Goal: Information Seeking & Learning: Learn about a topic

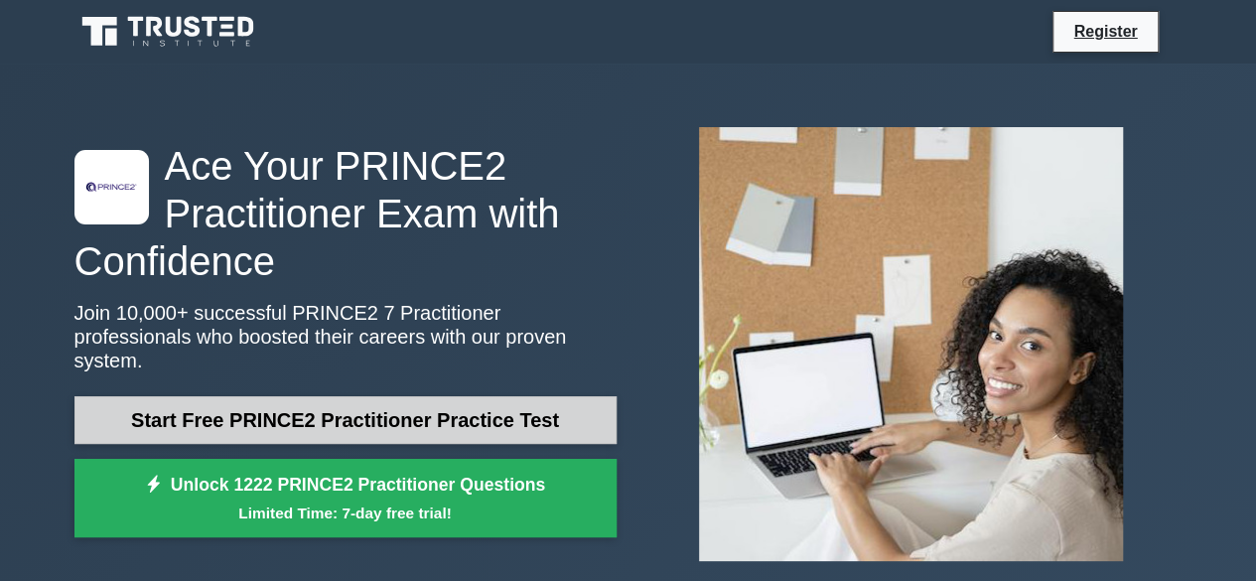
click at [332, 422] on link "Start Free PRINCE2 Practitioner Practice Test" at bounding box center [345, 420] width 542 height 48
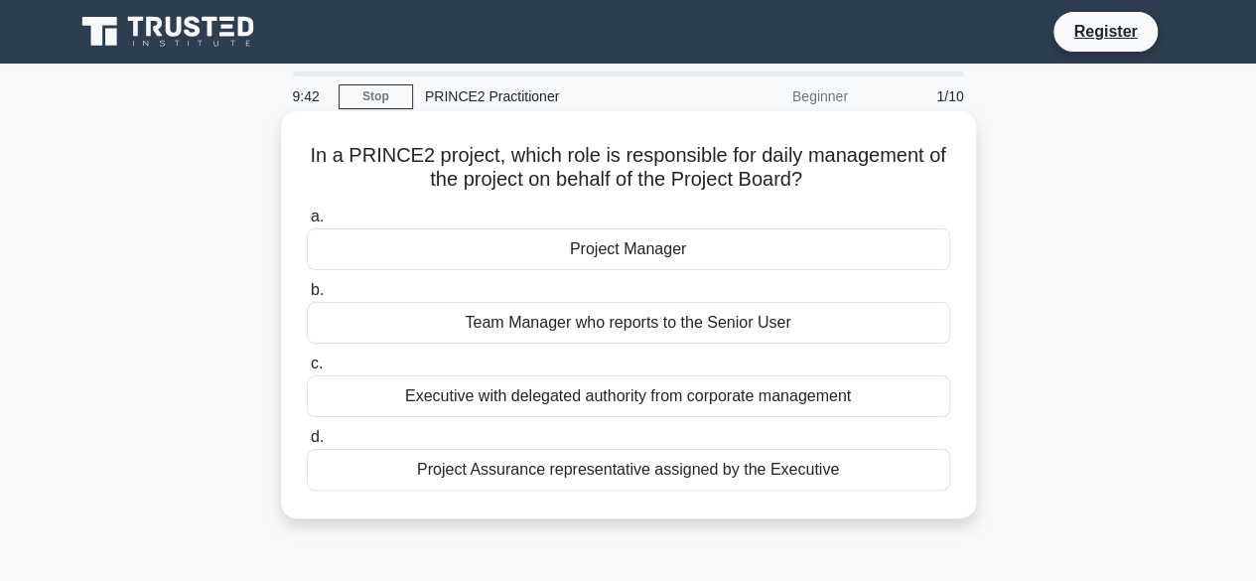
click at [640, 247] on div "Project Manager" at bounding box center [628, 249] width 643 height 42
click at [307, 223] on input "a. Project Manager" at bounding box center [307, 216] width 0 height 13
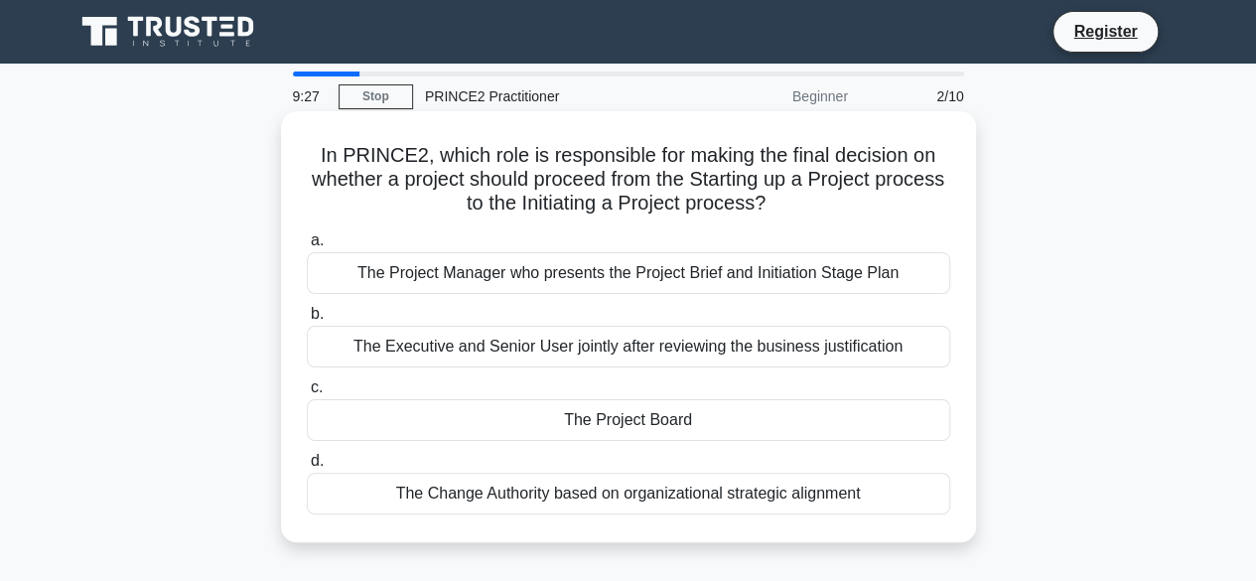
click at [616, 421] on div "The Project Board" at bounding box center [628, 420] width 643 height 42
click at [307, 394] on input "c. The Project Board" at bounding box center [307, 387] width 0 height 13
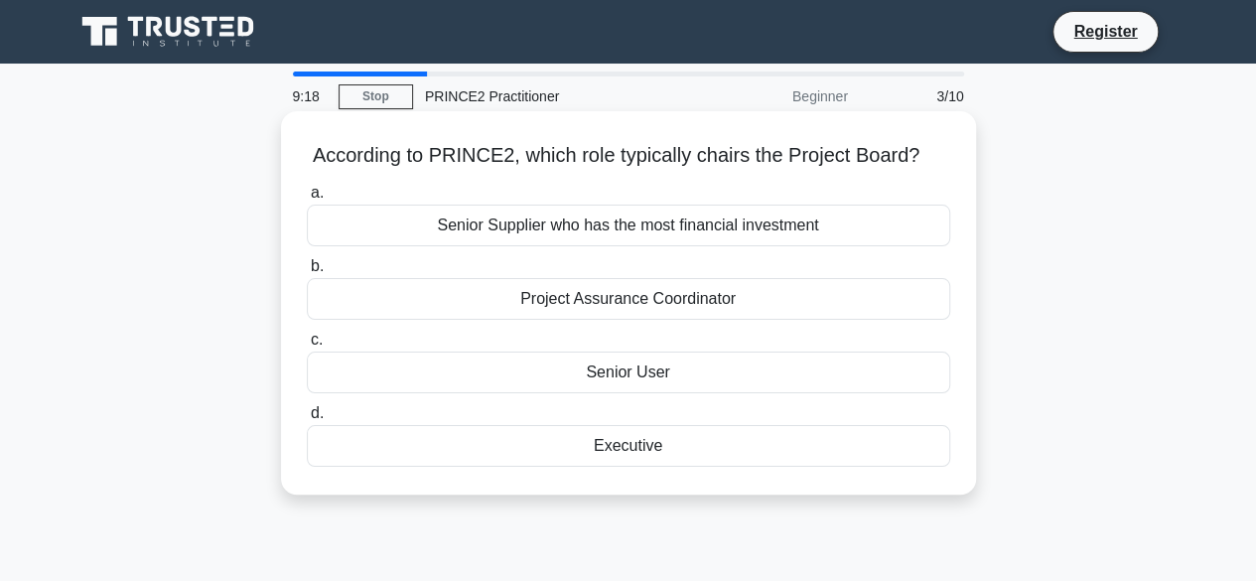
click at [653, 448] on div "Executive" at bounding box center [628, 446] width 643 height 42
click at [307, 420] on input "d. Executive" at bounding box center [307, 413] width 0 height 13
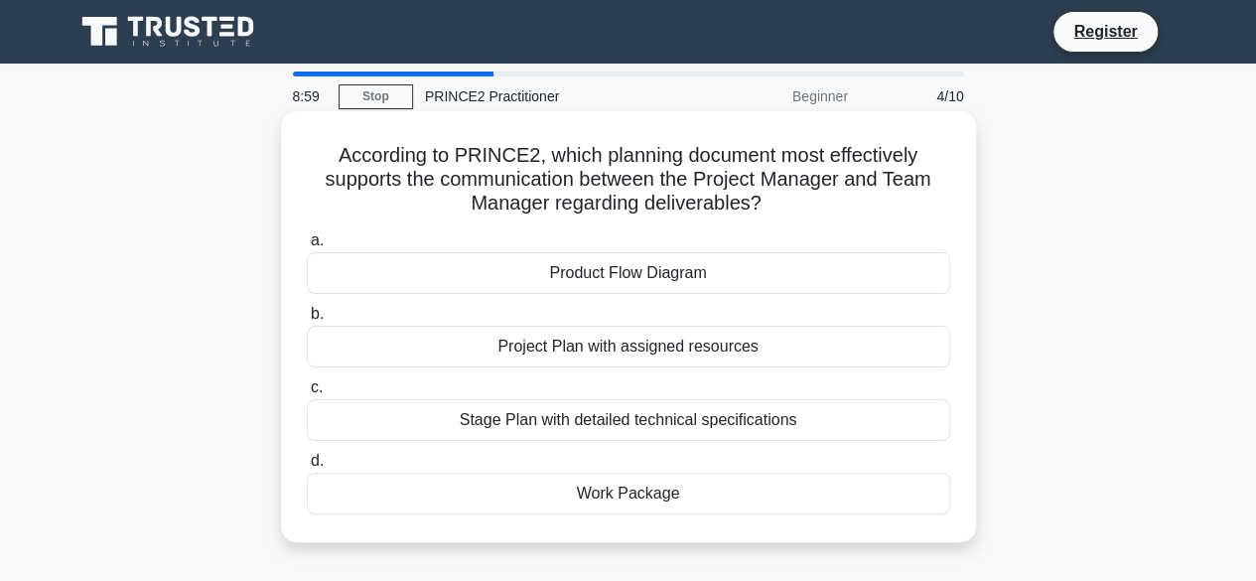
click at [649, 495] on div "Work Package" at bounding box center [628, 494] width 643 height 42
click at [307, 468] on input "d. Work Package" at bounding box center [307, 461] width 0 height 13
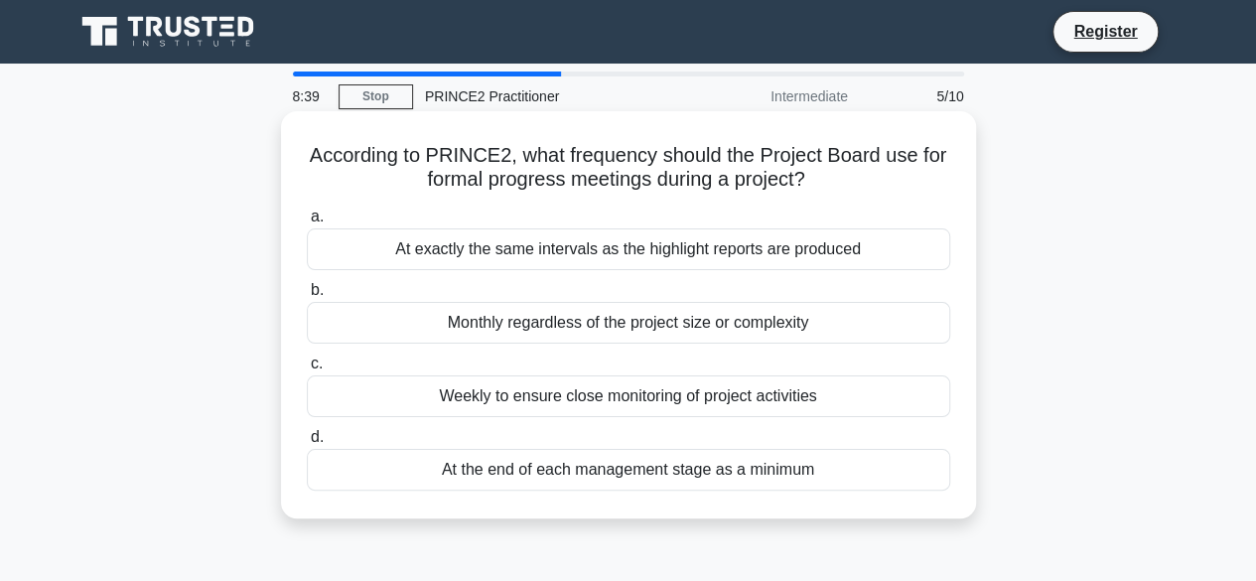
click at [600, 472] on div "At the end of each management stage as a minimum" at bounding box center [628, 470] width 643 height 42
click at [307, 444] on input "d. At the end of each management stage as a minimum" at bounding box center [307, 437] width 0 height 13
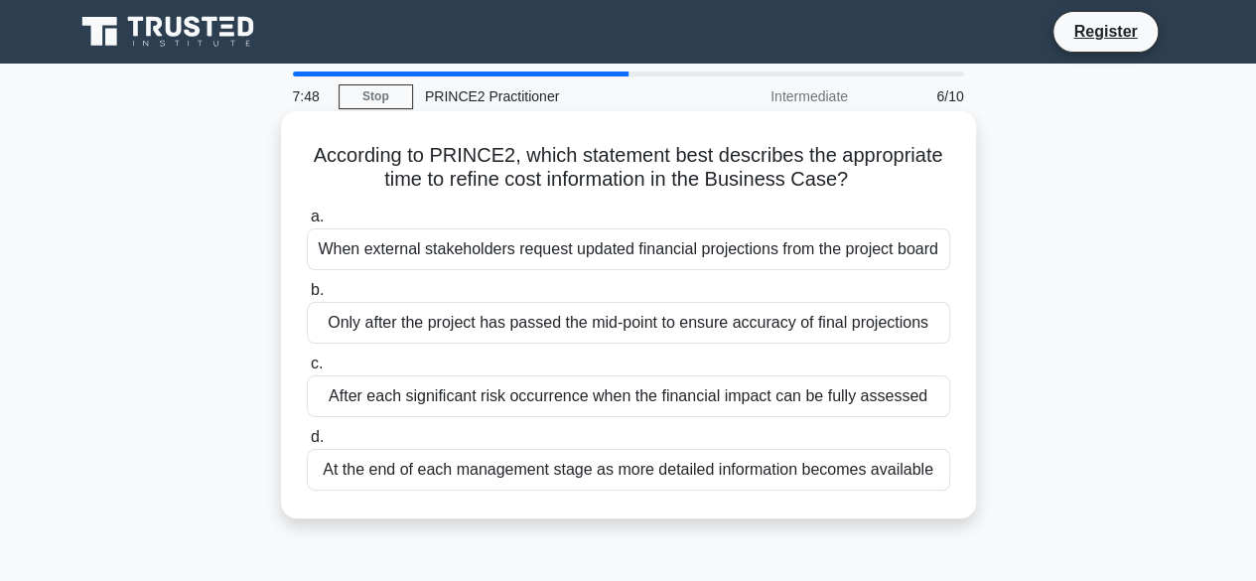
click at [544, 466] on div "At the end of each management stage as more detailed information becomes availa…" at bounding box center [628, 470] width 643 height 42
click at [307, 444] on input "d. At the end of each management stage as more detailed information becomes ava…" at bounding box center [307, 437] width 0 height 13
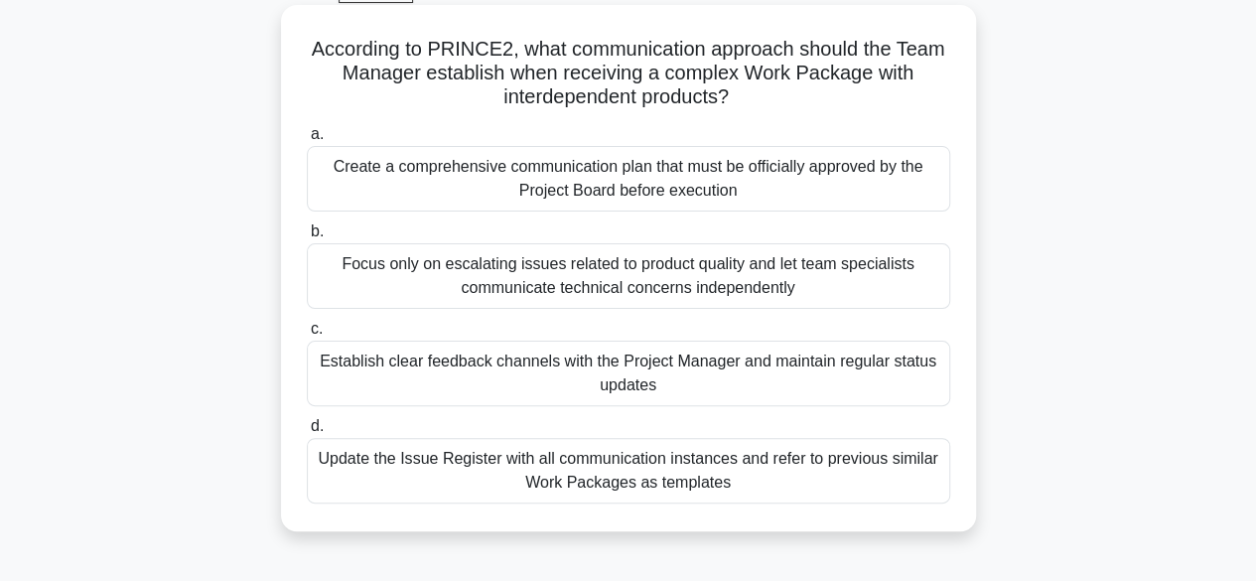
scroll to position [109, 0]
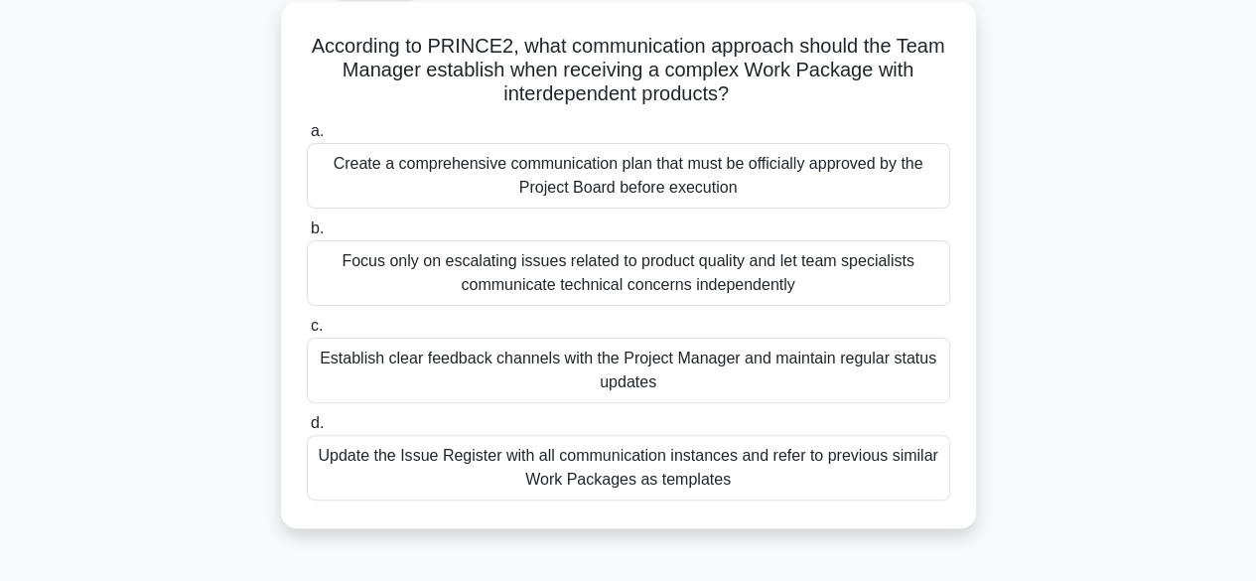
click at [527, 362] on div "Establish clear feedback channels with the Project Manager and maintain regular…" at bounding box center [628, 371] width 643 height 66
click at [307, 333] on input "c. Establish clear feedback channels with the Project Manager and maintain regu…" at bounding box center [307, 326] width 0 height 13
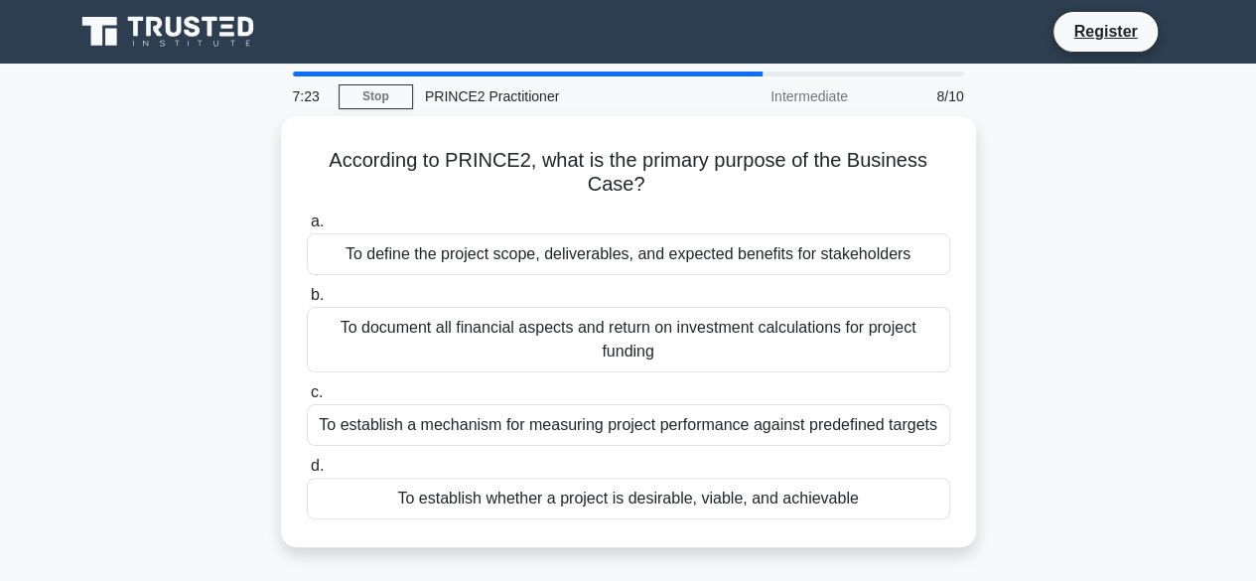
scroll to position [0, 0]
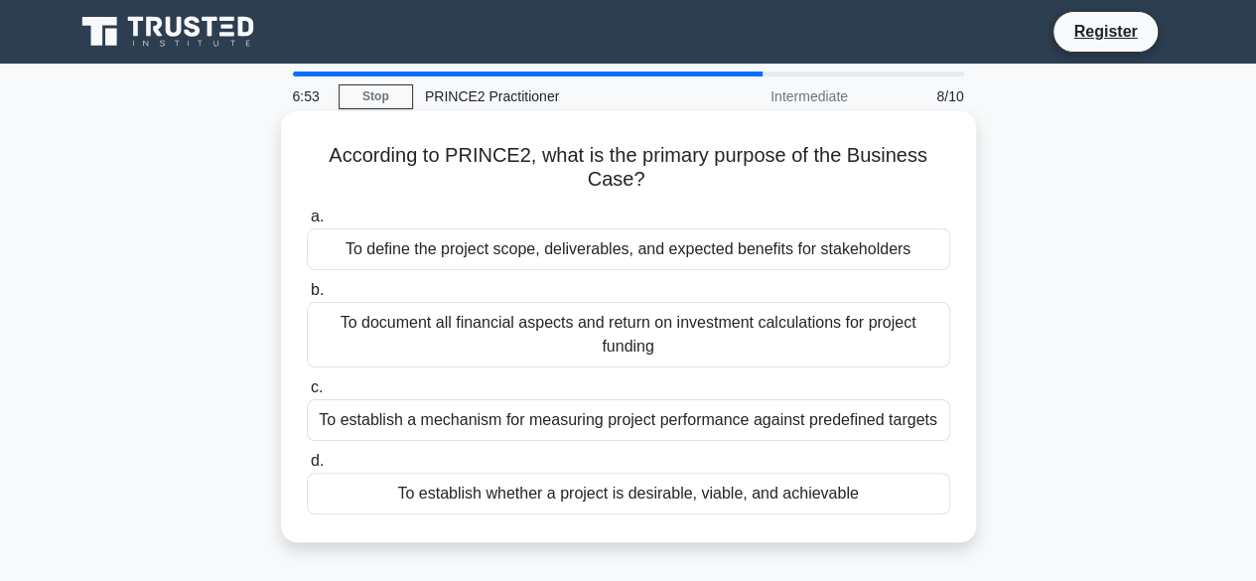
click at [534, 481] on div "To establish whether a project is desirable, viable, and achievable" at bounding box center [628, 494] width 643 height 42
click at [307, 468] on input "d. To establish whether a project is desirable, viable, and achievable" at bounding box center [307, 461] width 0 height 13
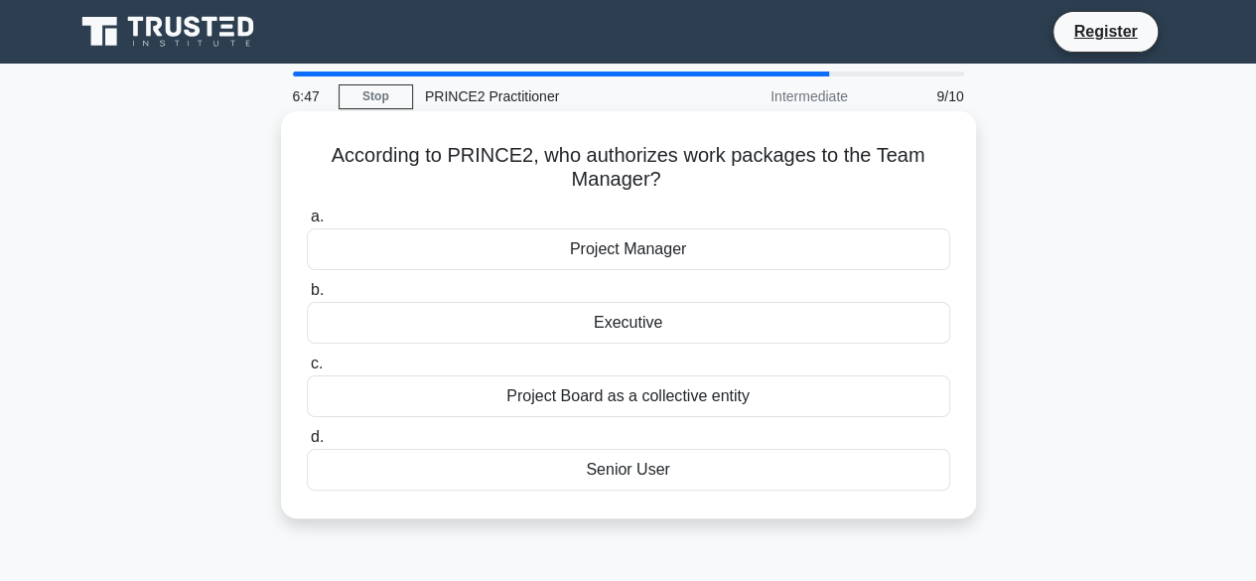
click at [645, 253] on div "Project Manager" at bounding box center [628, 249] width 643 height 42
click at [307, 223] on input "a. Project Manager" at bounding box center [307, 216] width 0 height 13
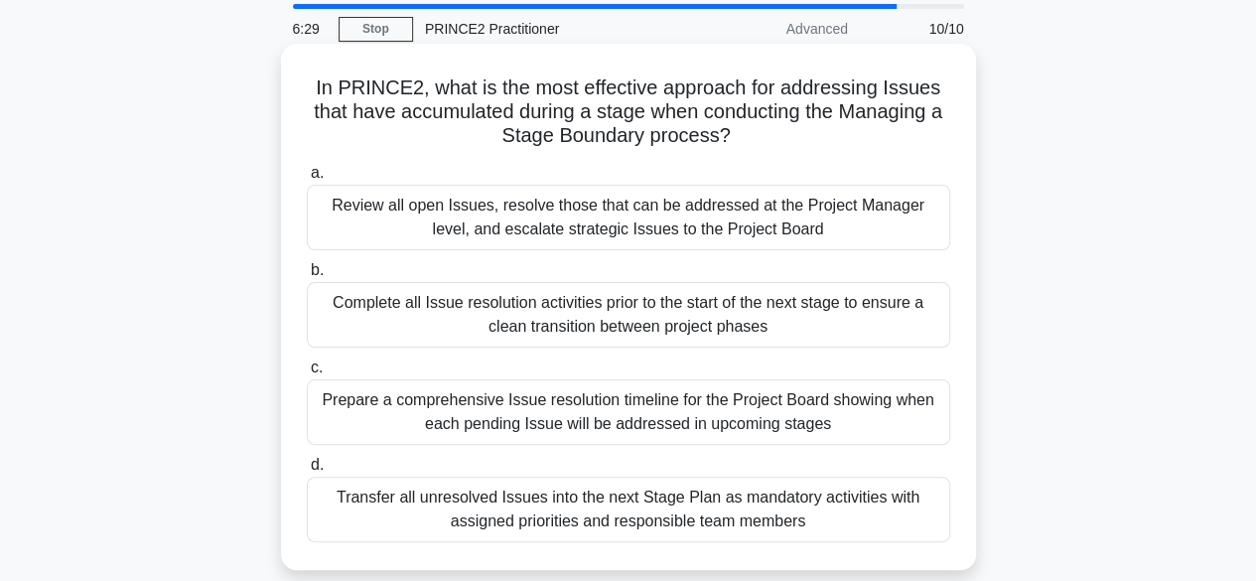
scroll to position [69, 0]
click at [685, 221] on div "Review all open Issues, resolve those that can be addressed at the Project Mana…" at bounding box center [628, 217] width 643 height 66
click at [307, 179] on input "a. Review all open Issues, resolve those that can be addressed at the Project M…" at bounding box center [307, 172] width 0 height 13
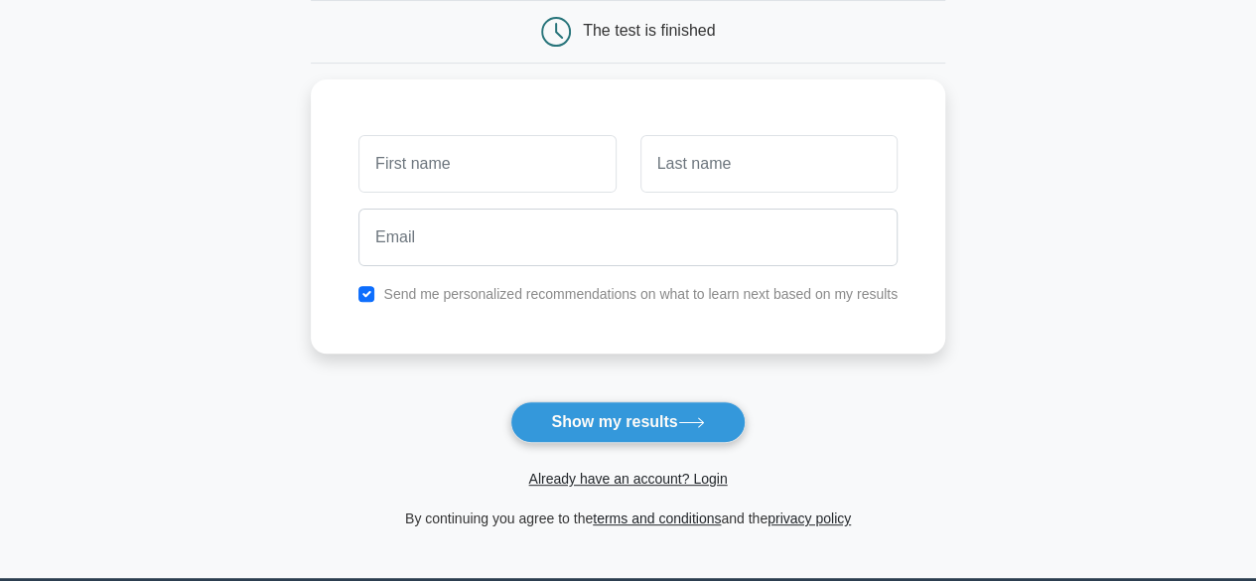
scroll to position [414, 0]
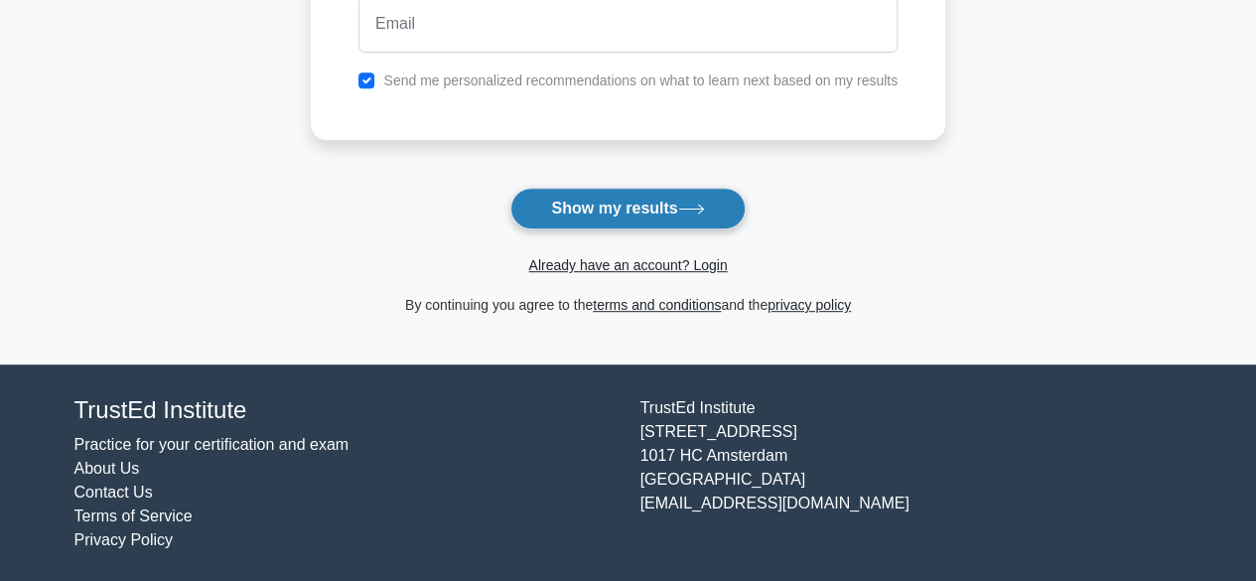
click at [622, 210] on button "Show my results" at bounding box center [627, 209] width 234 height 42
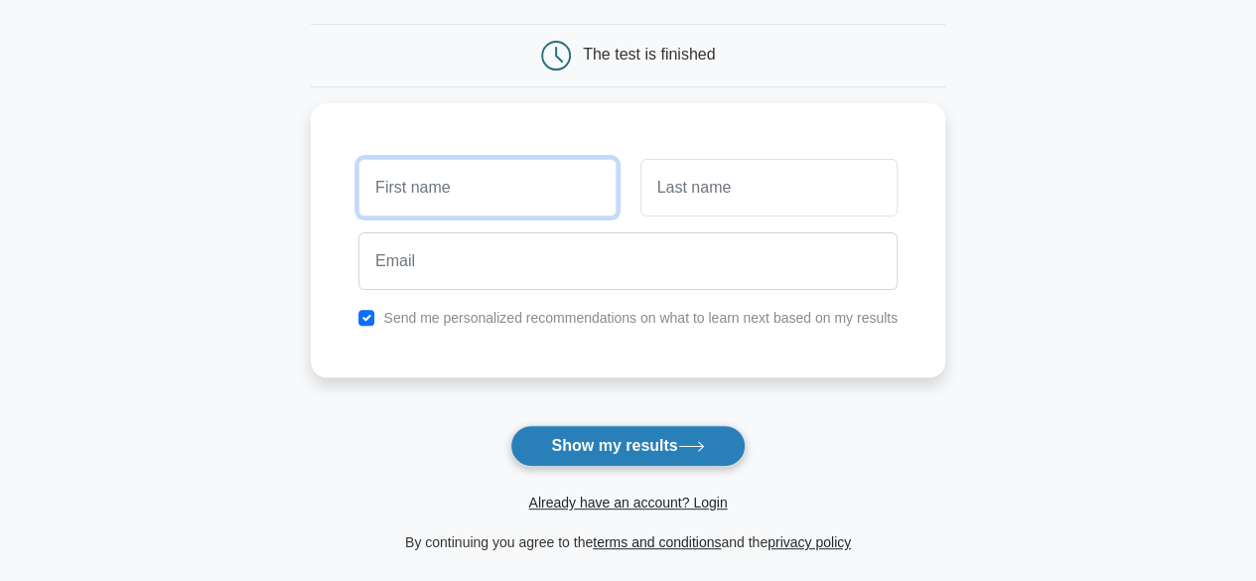
scroll to position [73, 0]
